Goal: Task Accomplishment & Management: Manage account settings

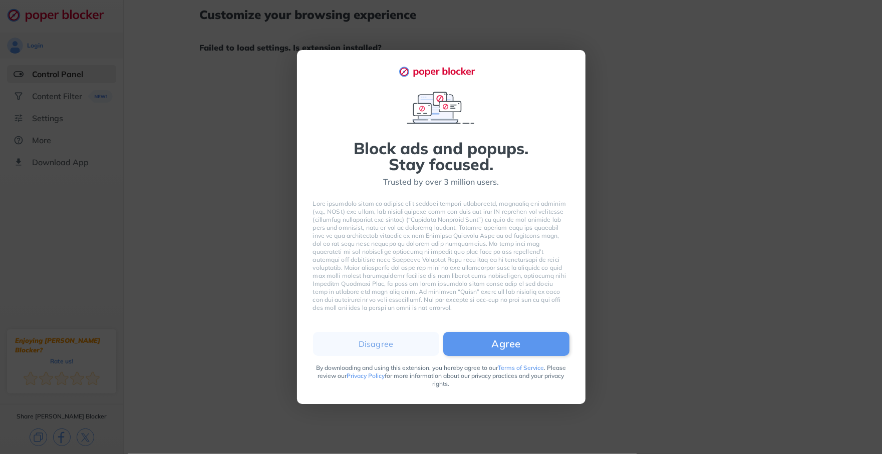
click at [497, 346] on button "Agree" at bounding box center [506, 344] width 126 height 24
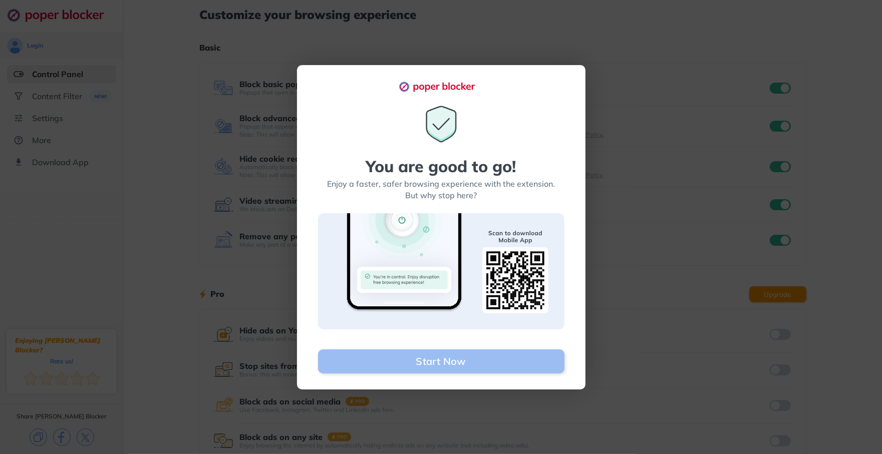
click at [475, 356] on button "Start Now" at bounding box center [441, 361] width 246 height 24
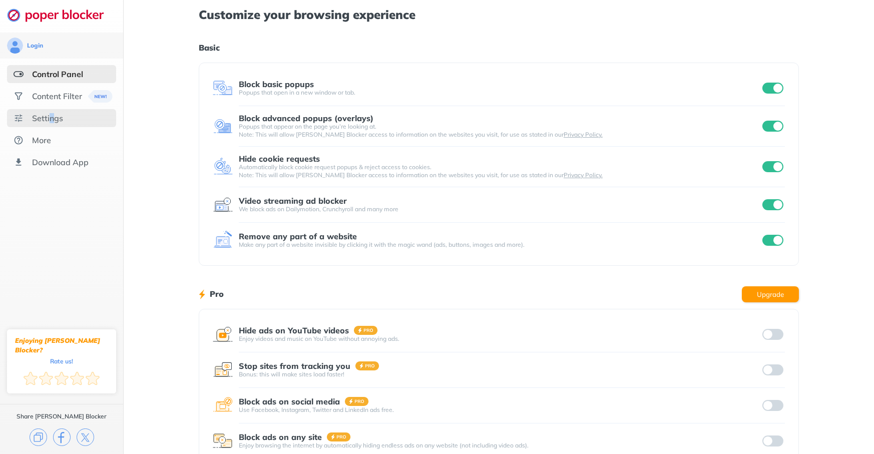
click at [52, 117] on div "Settings" at bounding box center [47, 118] width 31 height 10
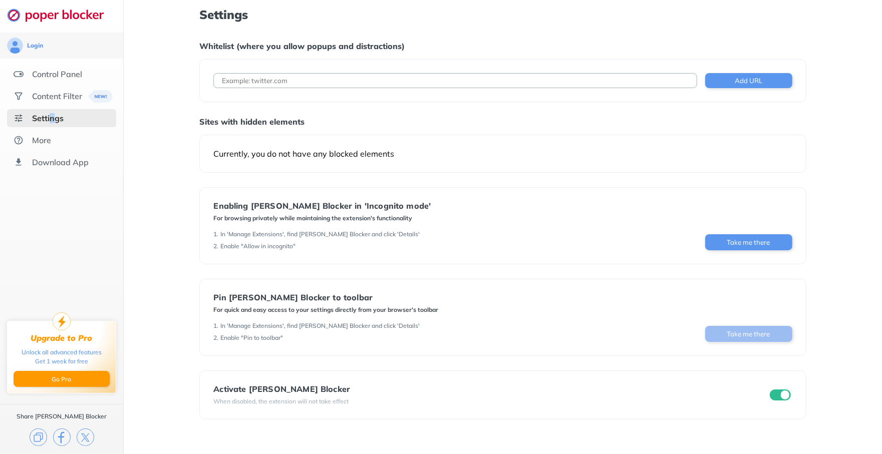
click at [722, 332] on button "Take me there" at bounding box center [748, 334] width 87 height 16
